Goal: Task Accomplishment & Management: Manage account settings

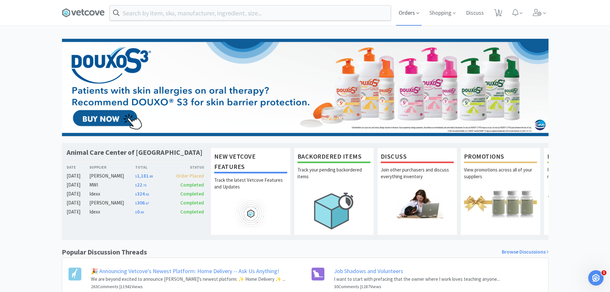
click at [404, 13] on span "Orders" at bounding box center [409, 13] width 26 height 26
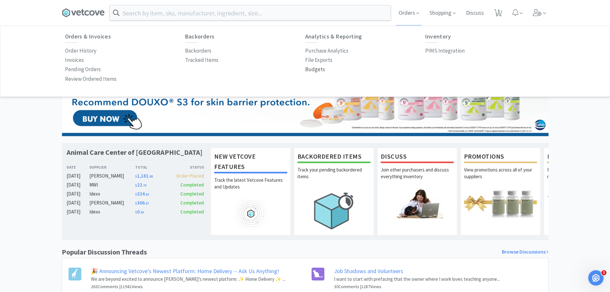
click at [322, 67] on p "Budgets" at bounding box center [315, 69] width 20 height 9
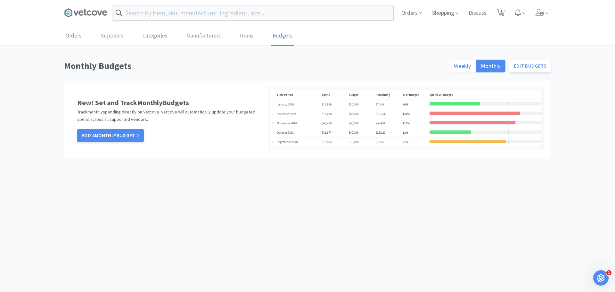
click at [458, 63] on span "Weekly" at bounding box center [462, 65] width 17 height 7
click at [454, 68] on input "Weekly" at bounding box center [454, 68] width 0 height 0
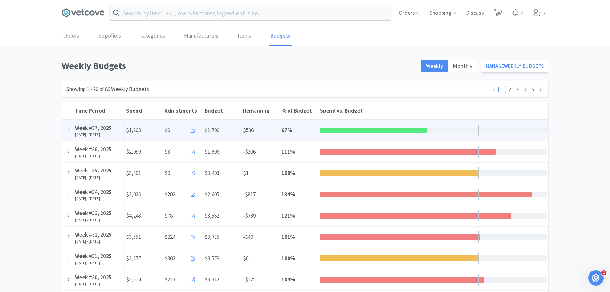
click at [191, 130] on icon at bounding box center [193, 130] width 5 height 5
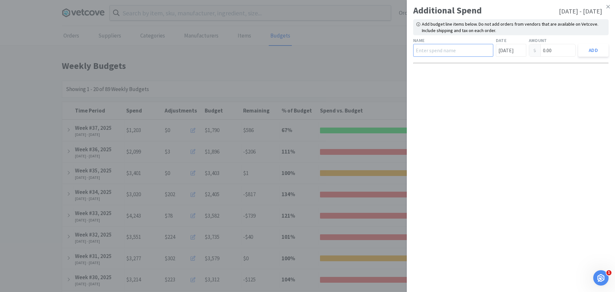
click at [448, 51] on input "text" at bounding box center [453, 50] width 80 height 13
type input "Royal Canin"
click at [509, 48] on input "[DATE]" at bounding box center [511, 50] width 30 height 13
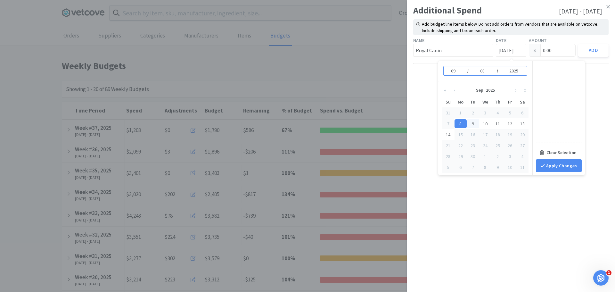
click at [472, 124] on div "9" at bounding box center [473, 123] width 12 height 9
type input "[DATE]"
type input "09"
click at [558, 51] on input "0.00" at bounding box center [552, 50] width 46 height 12
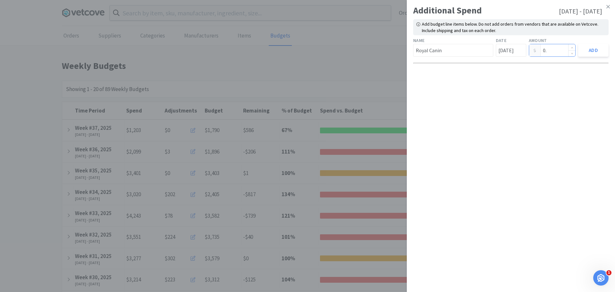
type input "0"
type input "178.01"
click at [582, 48] on button "Add" at bounding box center [593, 50] width 30 height 13
type input "[DATE]"
type input "0.00"
